Goal: Task Accomplishment & Management: Use online tool/utility

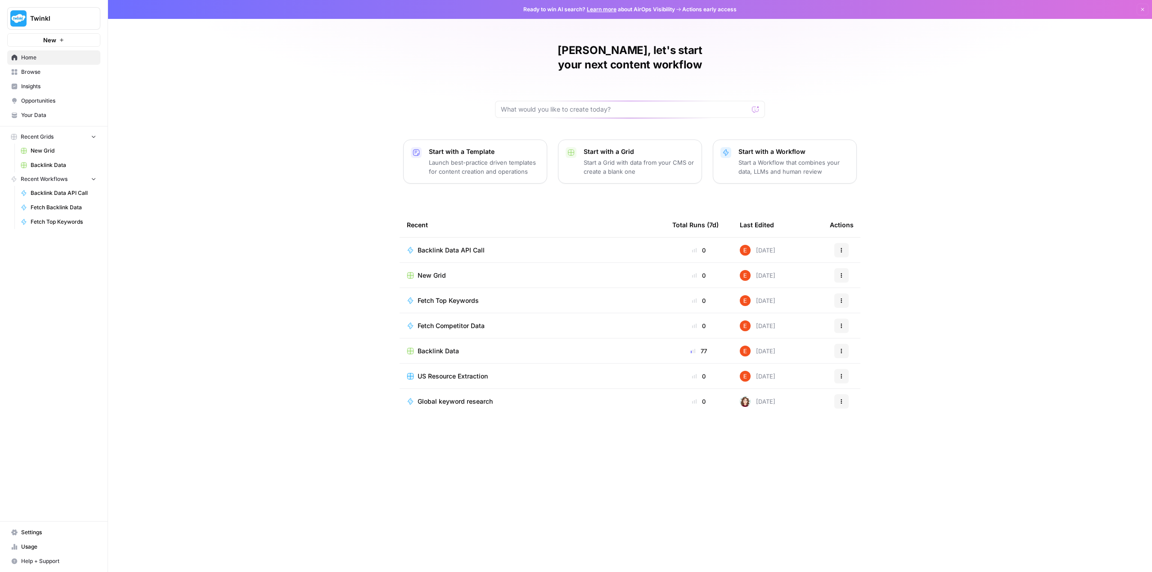
click at [468, 246] on span "Backlink Data API Call" at bounding box center [451, 250] width 67 height 9
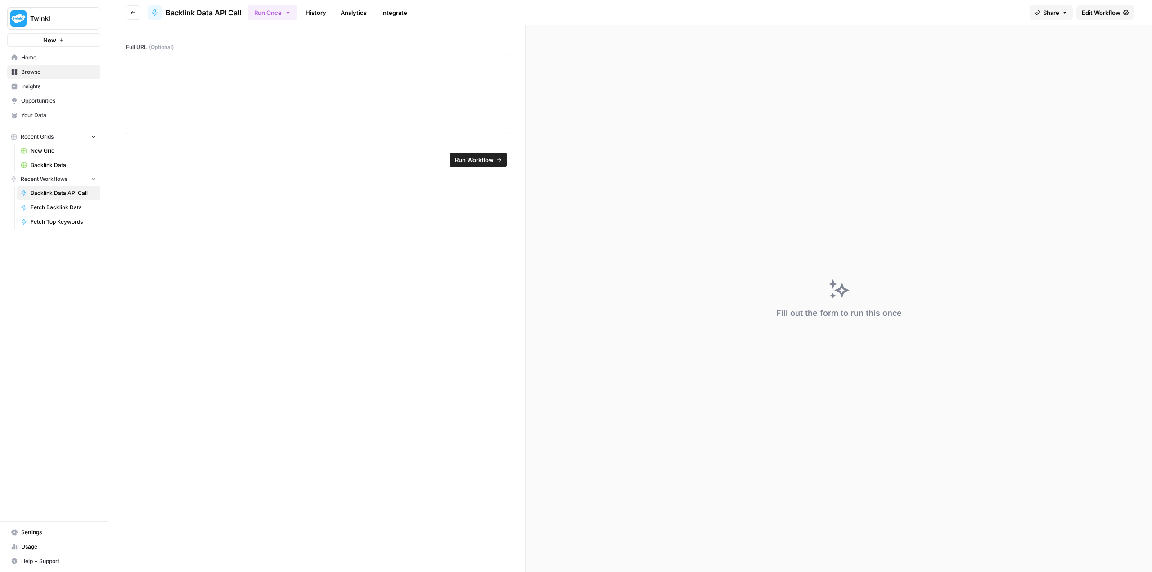
click at [68, 190] on span "Backlink Data API Call" at bounding box center [64, 193] width 66 height 8
click at [191, 13] on span "Backlink Data API Call" at bounding box center [204, 12] width 76 height 11
click at [1094, 14] on span "Edit Workflow" at bounding box center [1101, 12] width 39 height 9
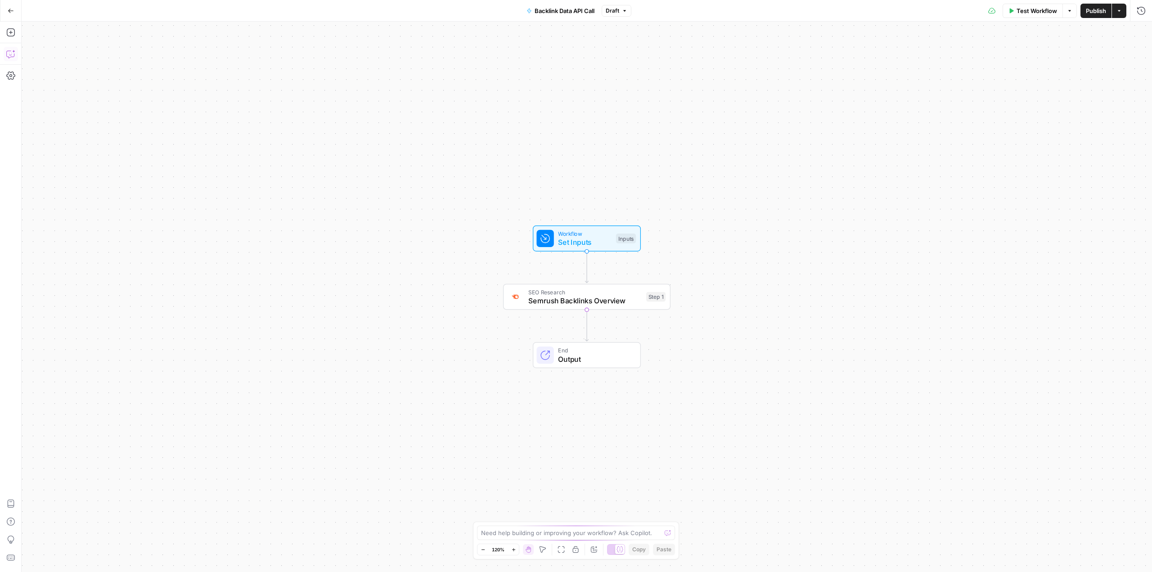
click at [13, 57] on icon "button" at bounding box center [10, 53] width 9 height 9
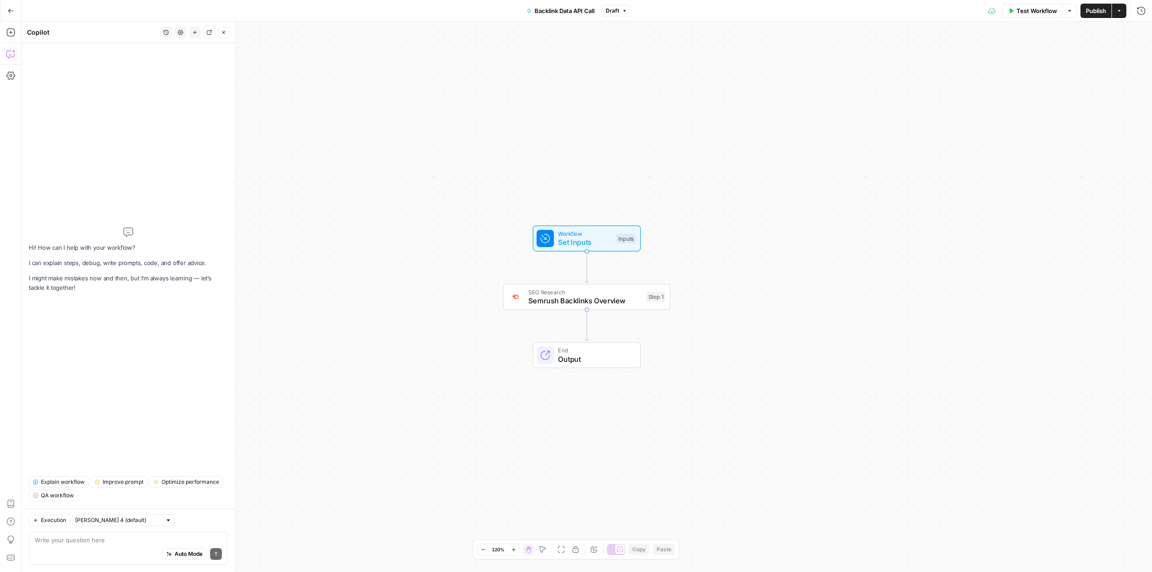
click at [136, 541] on textarea at bounding box center [128, 539] width 187 height 9
click at [594, 302] on span "Semrush Backlinks Overview" at bounding box center [584, 300] width 113 height 11
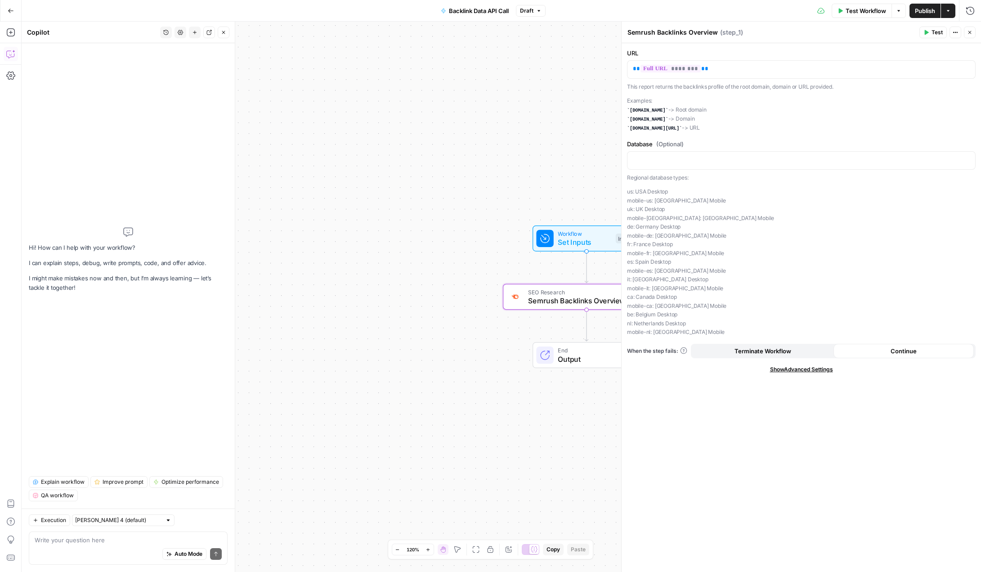
click at [930, 35] on button "Test" at bounding box center [933, 33] width 27 height 12
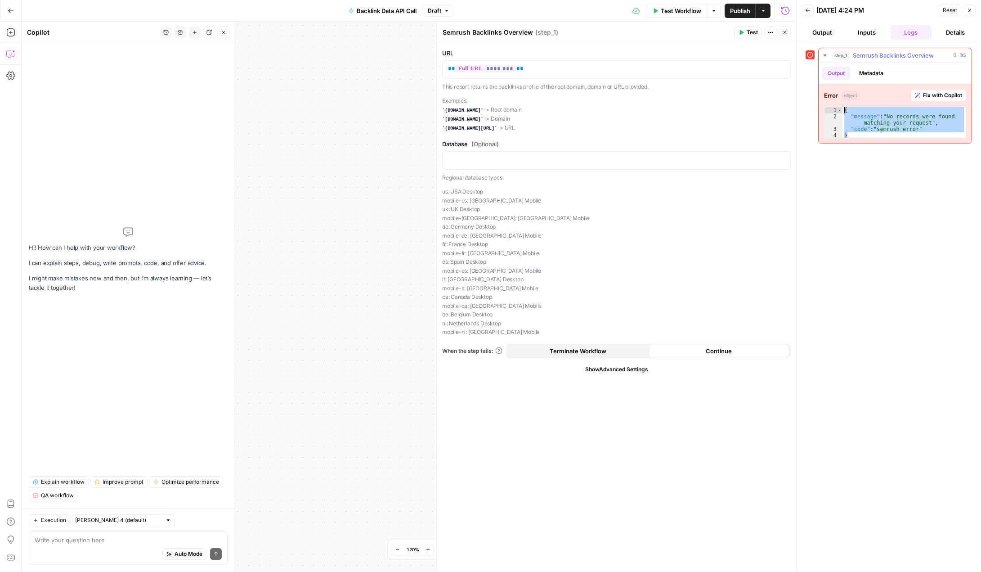
drag, startPoint x: 864, startPoint y: 136, endPoint x: 827, endPoint y: 109, distance: 45.4
click at [827, 109] on div "* 1 2 3 4 { "message" : "No records were found matching your request" , "code" …" at bounding box center [895, 122] width 142 height 31
type textarea "**********"
click at [861, 32] on button "Inputs" at bounding box center [867, 32] width 41 height 14
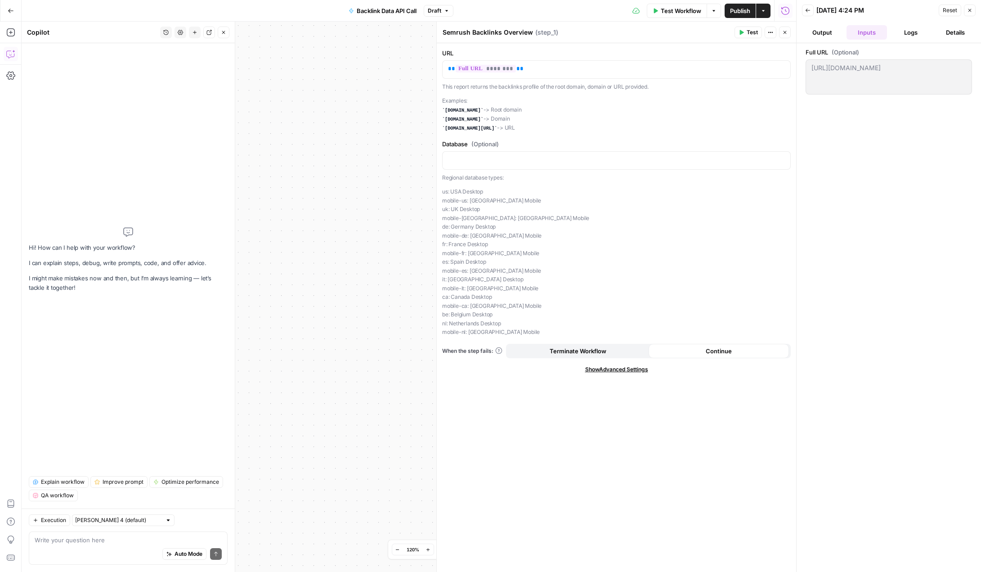
click at [116, 548] on div "Auto Mode Send" at bounding box center [128, 554] width 187 height 20
paste textarea "{ "message": "No records were found matching your request", "code": "semrush_er…"
type textarea "When the API returns an error like this I want to output "No Data" { "message":…"
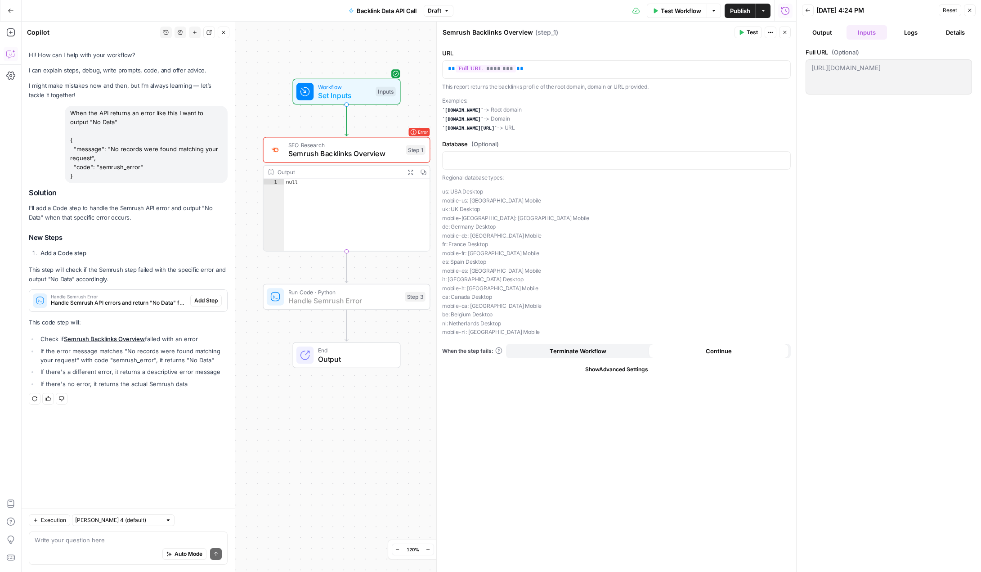
click at [203, 302] on span "Add Step" at bounding box center [205, 301] width 23 height 8
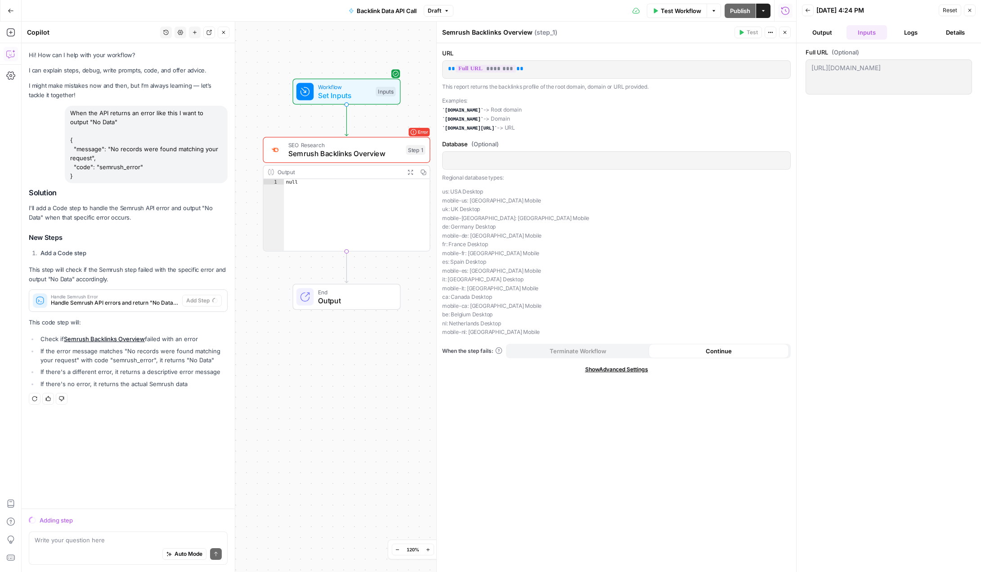
click at [783, 35] on icon "button" at bounding box center [785, 32] width 5 height 5
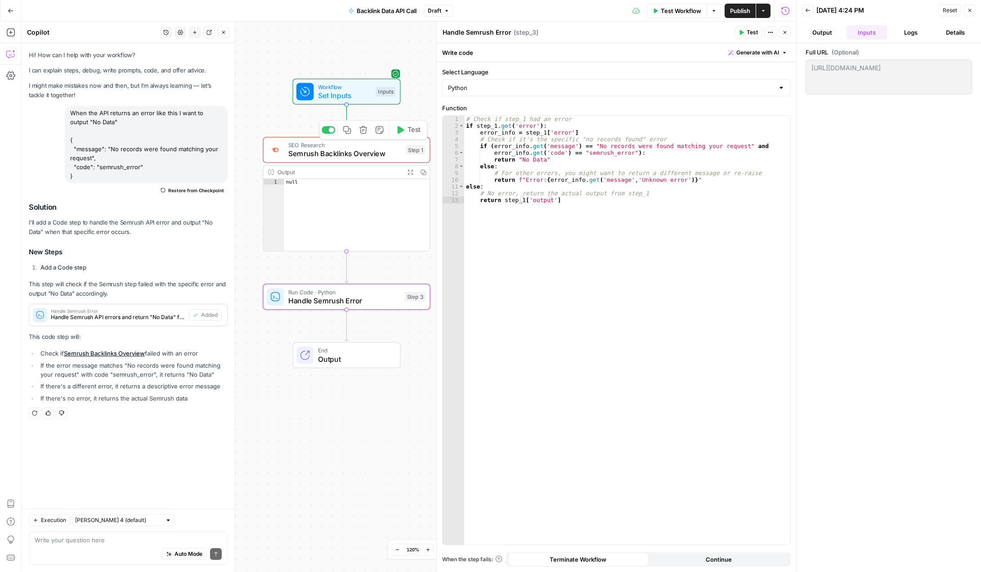
click at [411, 131] on span "Test" at bounding box center [414, 130] width 13 height 10
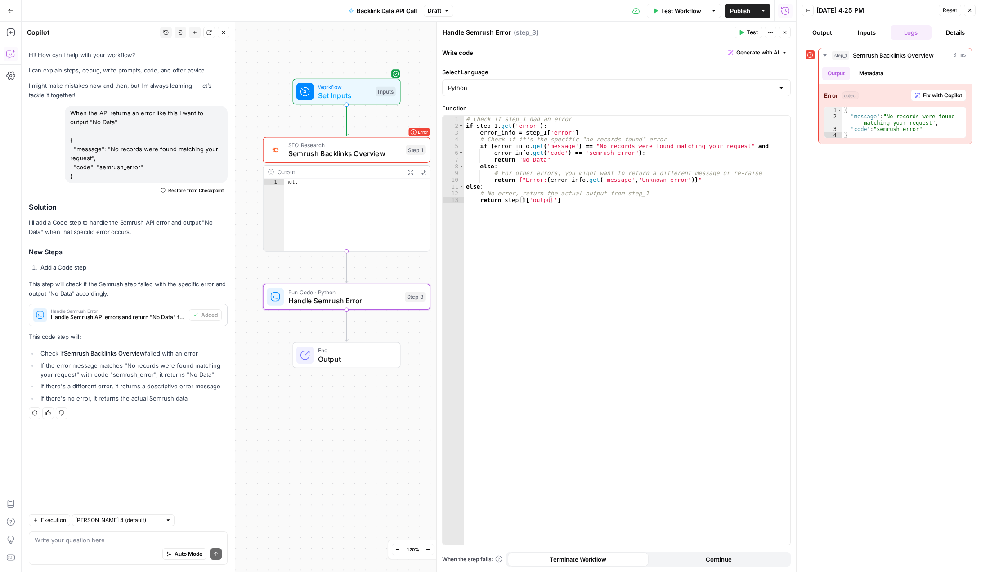
click at [681, 11] on span "Test Workflow" at bounding box center [681, 10] width 40 height 9
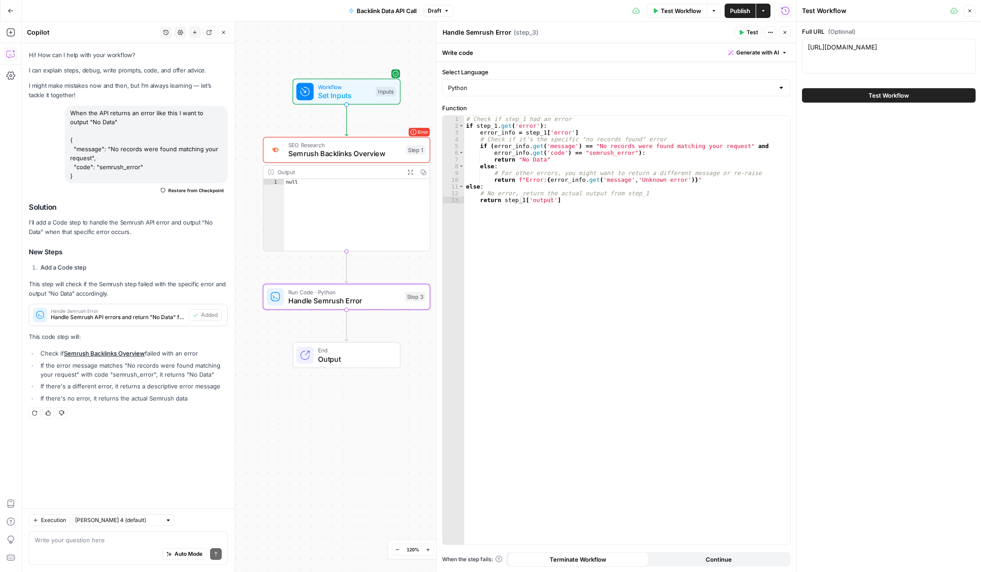
click at [891, 99] on span "Test Workflow" at bounding box center [889, 95] width 40 height 9
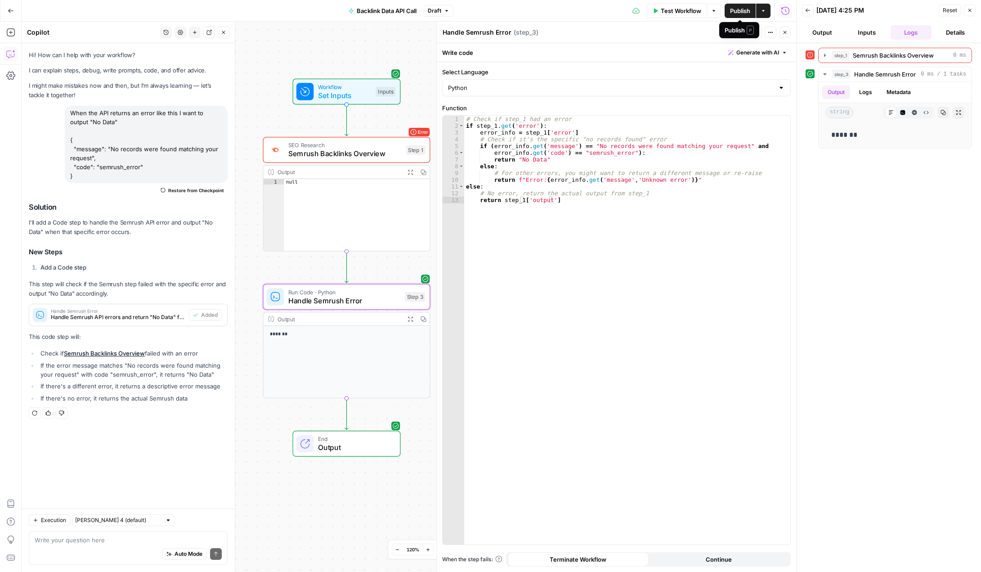
click at [751, 9] on button "Publish" at bounding box center [740, 11] width 31 height 14
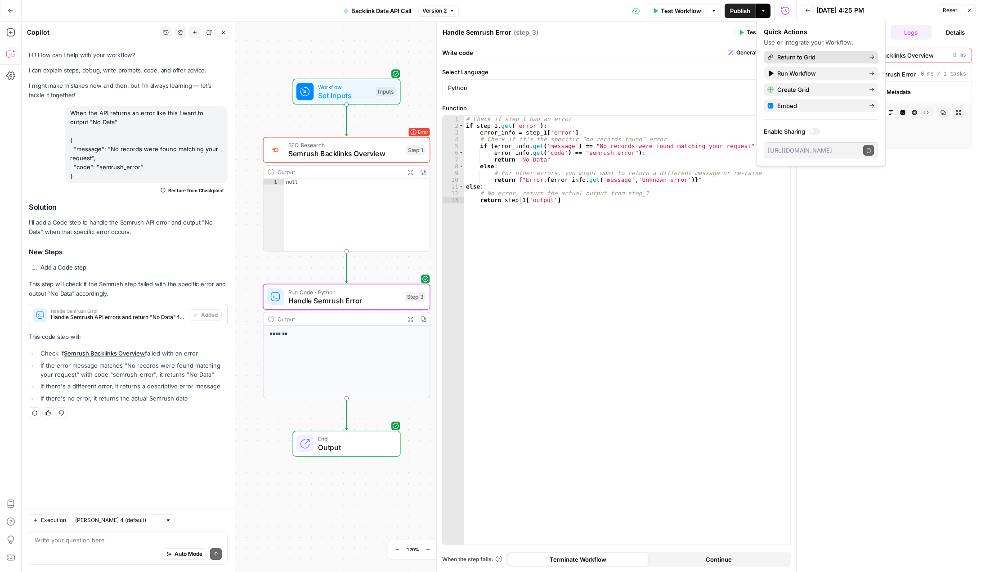
click at [801, 59] on span "Return to Grid" at bounding box center [820, 57] width 85 height 9
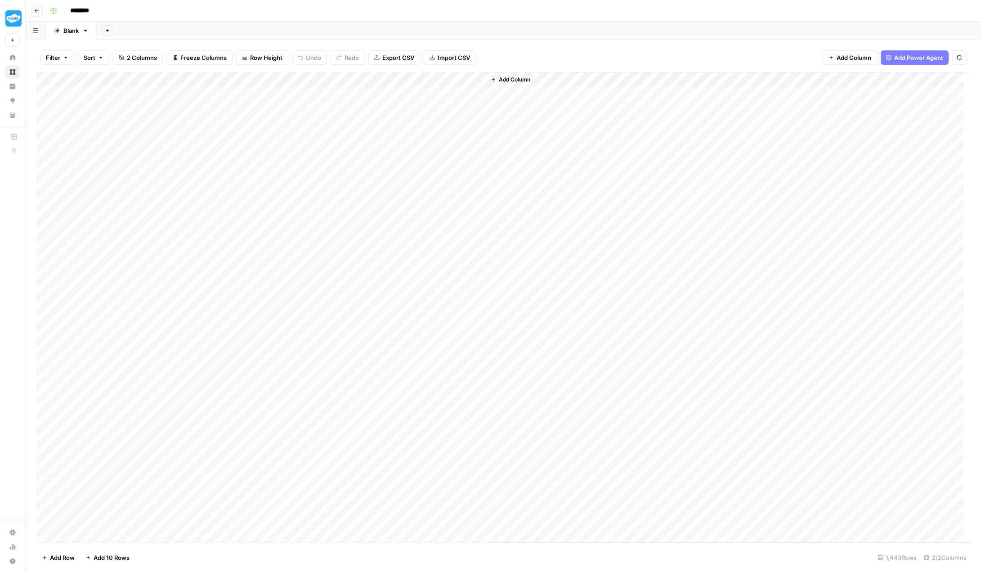
click at [427, 94] on div "Add Column" at bounding box center [503, 307] width 934 height 471
click at [478, 79] on div "Add Column" at bounding box center [503, 307] width 934 height 471
click at [514, 100] on span "All Rows" at bounding box center [509, 100] width 57 height 9
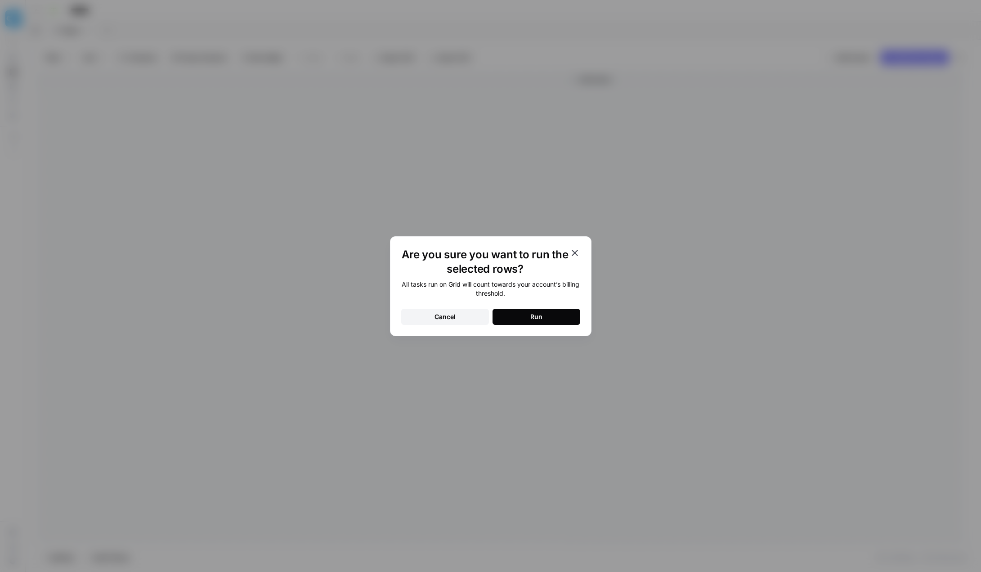
click at [556, 317] on button "Run" at bounding box center [537, 317] width 88 height 16
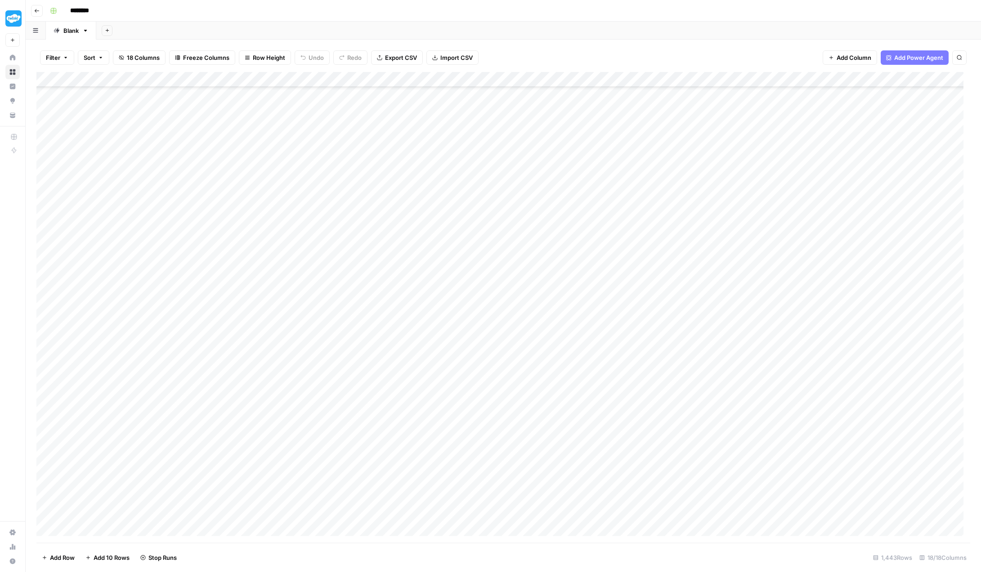
scroll to position [933, 0]
